Goal: Information Seeking & Learning: Find specific page/section

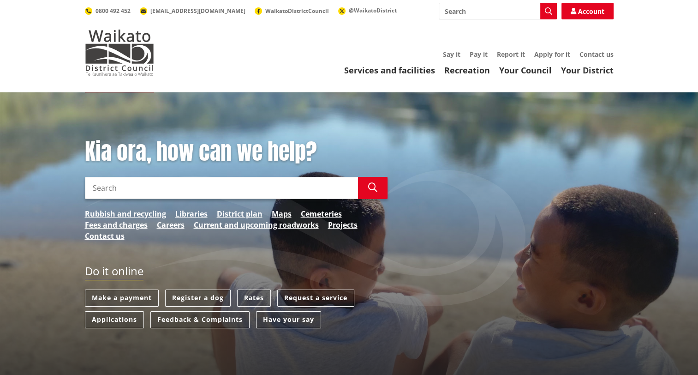
drag, startPoint x: 0, startPoint y: 0, endPoint x: 459, endPoint y: 11, distance: 459.5
click at [459, 11] on input "Search" at bounding box center [498, 11] width 118 height 17
type input "renewal policy"
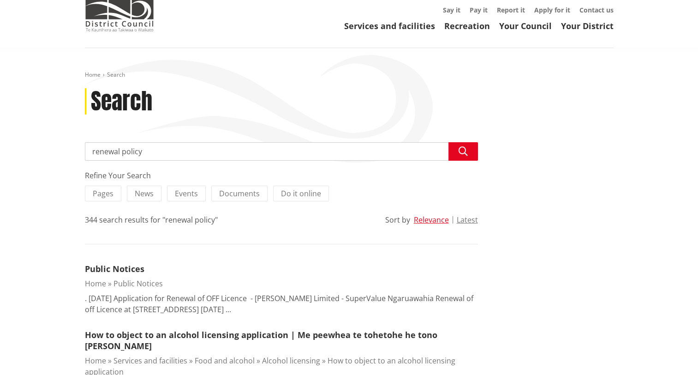
scroll to position [46, 0]
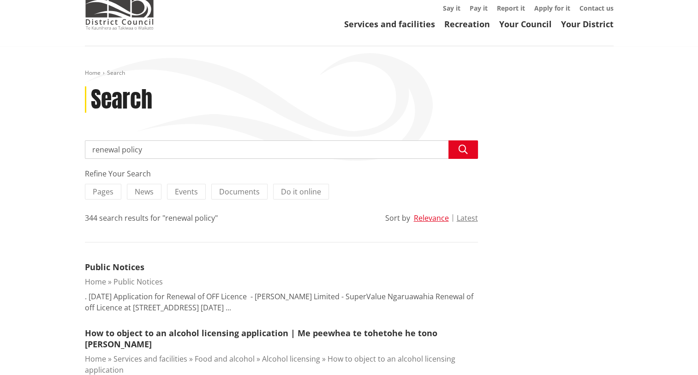
drag, startPoint x: 149, startPoint y: 152, endPoint x: 79, endPoint y: 151, distance: 69.3
type input "policies"
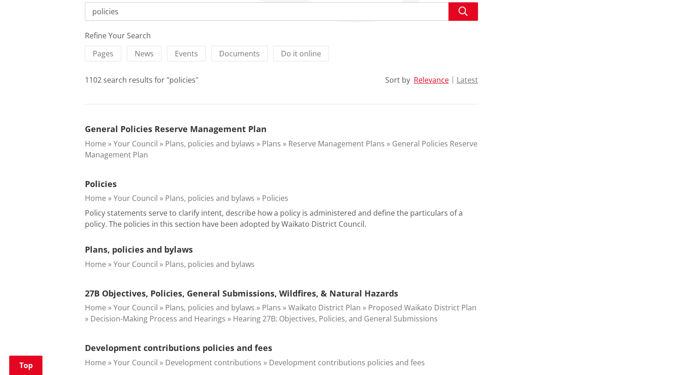
scroll to position [185, 0]
click at [91, 181] on link "Policies" at bounding box center [101, 183] width 32 height 11
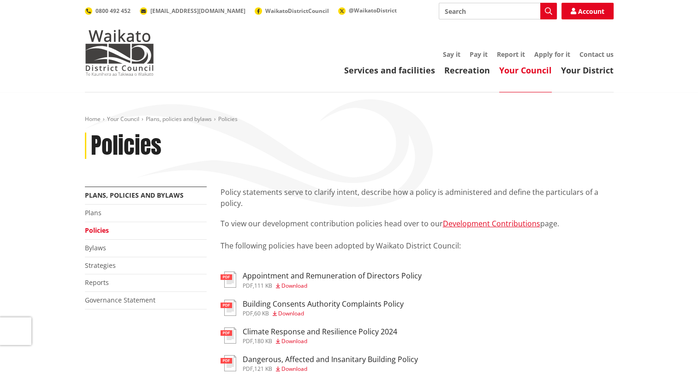
click at [466, 11] on input "Search" at bounding box center [498, 11] width 118 height 17
type input "renewal"
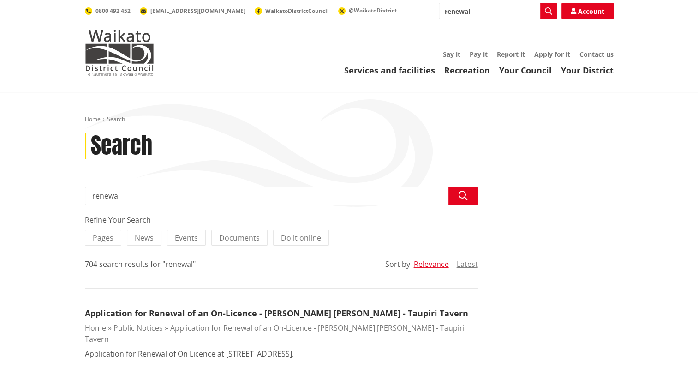
click at [443, 13] on input "renewal" at bounding box center [498, 11] width 118 height 17
click at [495, 11] on input "asset renewal" at bounding box center [498, 11] width 118 height 17
type input "asset renewal policy"
